Goal: Task Accomplishment & Management: Use online tool/utility

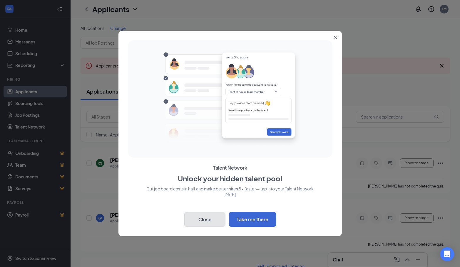
click at [203, 221] on button "Close" at bounding box center [204, 219] width 41 height 15
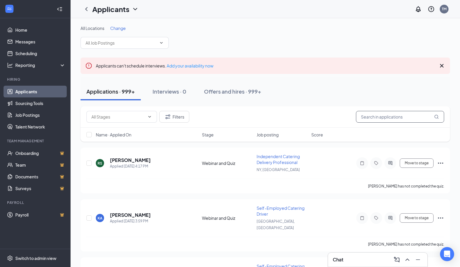
click at [373, 117] on input "text" at bounding box center [400, 117] width 88 height 12
paste input "[PHONE_NUMBER]"
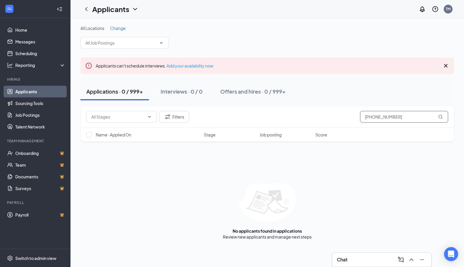
click at [369, 117] on input "[PHONE_NUMBER]" at bounding box center [404, 117] width 88 height 12
type input "6822032019"
click at [135, 8] on icon "ChevronDown" at bounding box center [135, 9] width 7 height 7
click at [165, 118] on icon "Filter" at bounding box center [167, 116] width 7 height 7
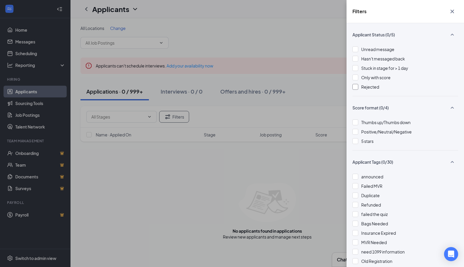
click at [357, 88] on div at bounding box center [355, 87] width 6 height 6
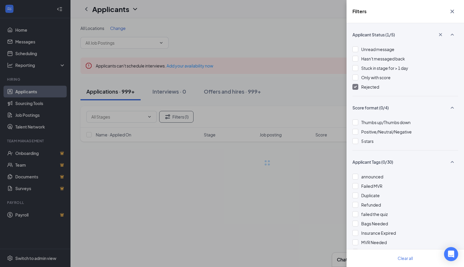
click at [317, 78] on div "Filters Applicant Status (1/5) Unread message Hasn't messaged back Stuck in sta…" at bounding box center [232, 133] width 464 height 267
click at [451, 13] on icon "Cross" at bounding box center [452, 12] width 4 height 4
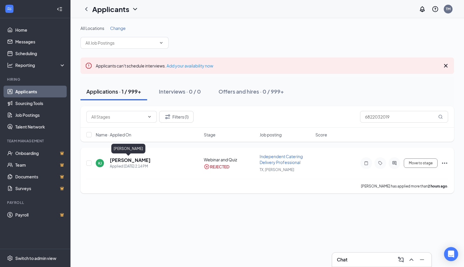
click at [124, 161] on h5 "[PERSON_NAME]" at bounding box center [130, 160] width 41 height 6
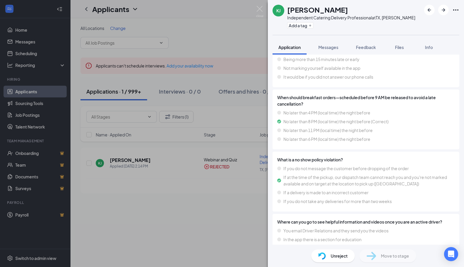
scroll to position [1160, 0]
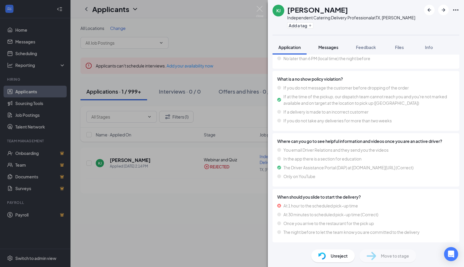
click at [334, 48] on span "Messages" at bounding box center [328, 47] width 20 height 5
